Goal: Task Accomplishment & Management: Complete application form

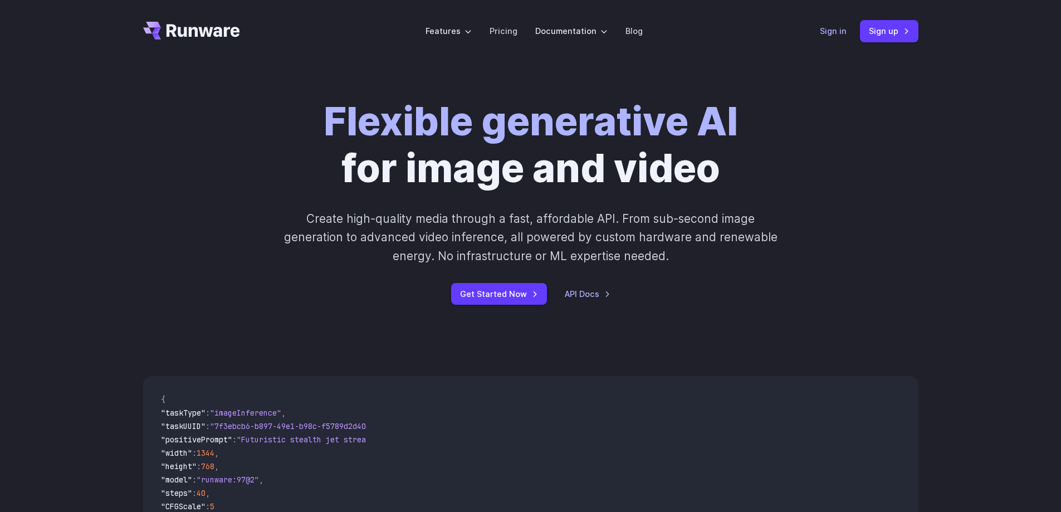
click at [832, 28] on link "Sign in" at bounding box center [833, 31] width 27 height 13
click at [886, 28] on link "Sign up" at bounding box center [889, 31] width 58 height 22
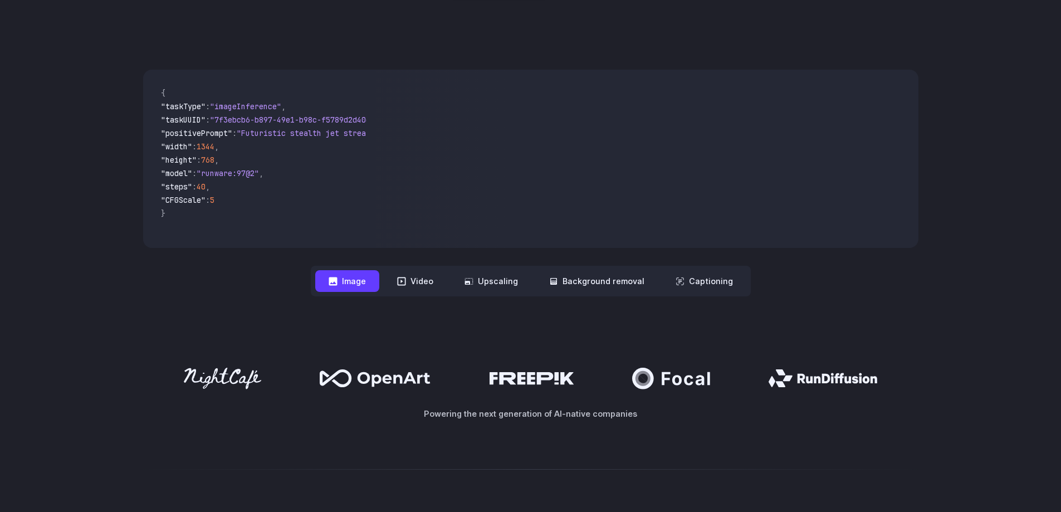
scroll to position [334, 0]
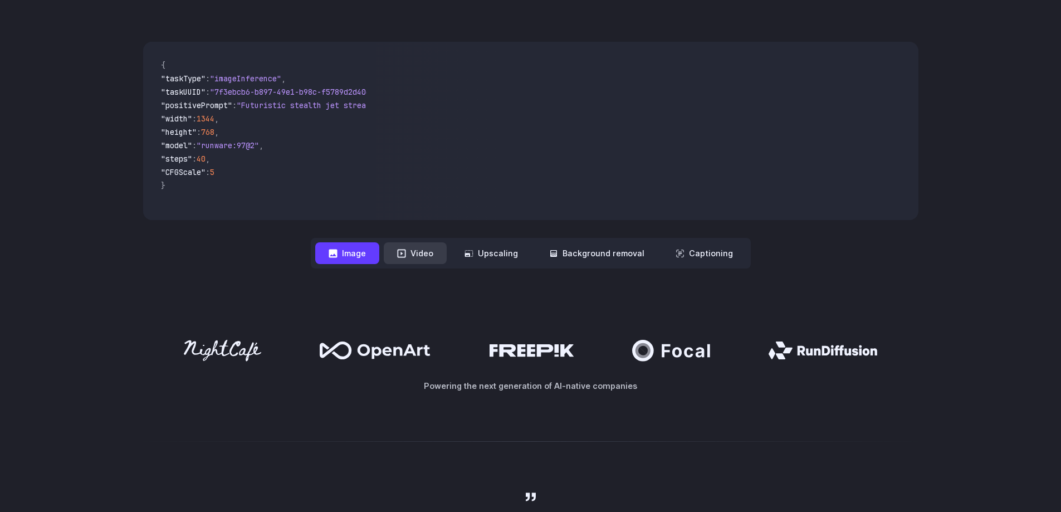
click at [414, 251] on button "Video" at bounding box center [415, 253] width 63 height 22
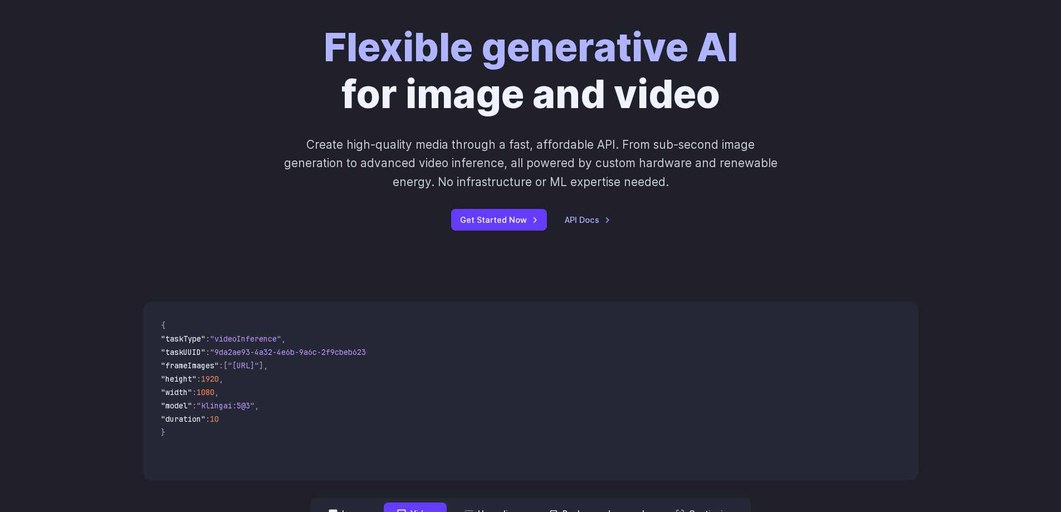
scroll to position [0, 0]
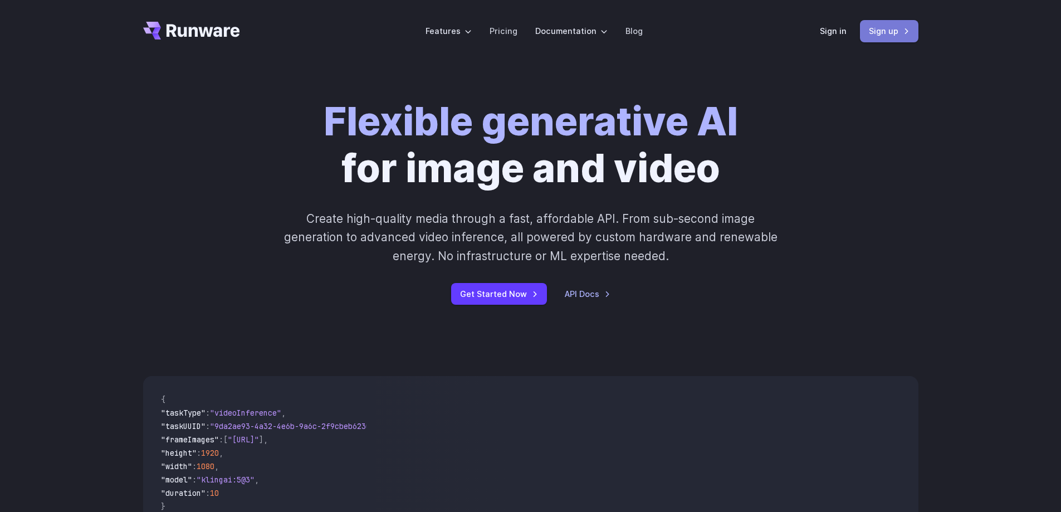
click at [890, 31] on link "Sign up" at bounding box center [889, 31] width 58 height 22
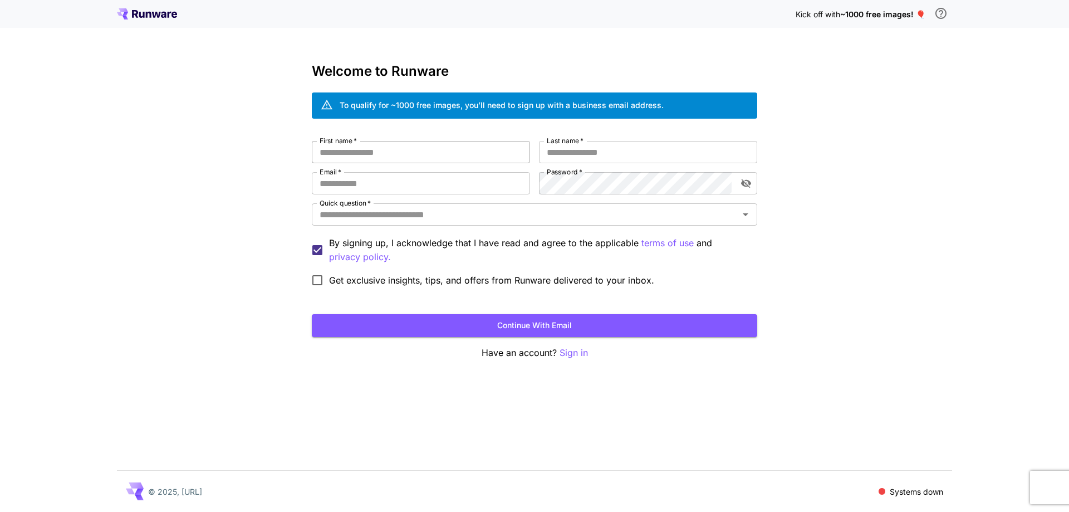
click at [374, 148] on input "First name   *" at bounding box center [421, 152] width 218 height 22
click at [385, 152] on input "First name   *" at bounding box center [421, 152] width 218 height 22
